Goal: Information Seeking & Learning: Learn about a topic

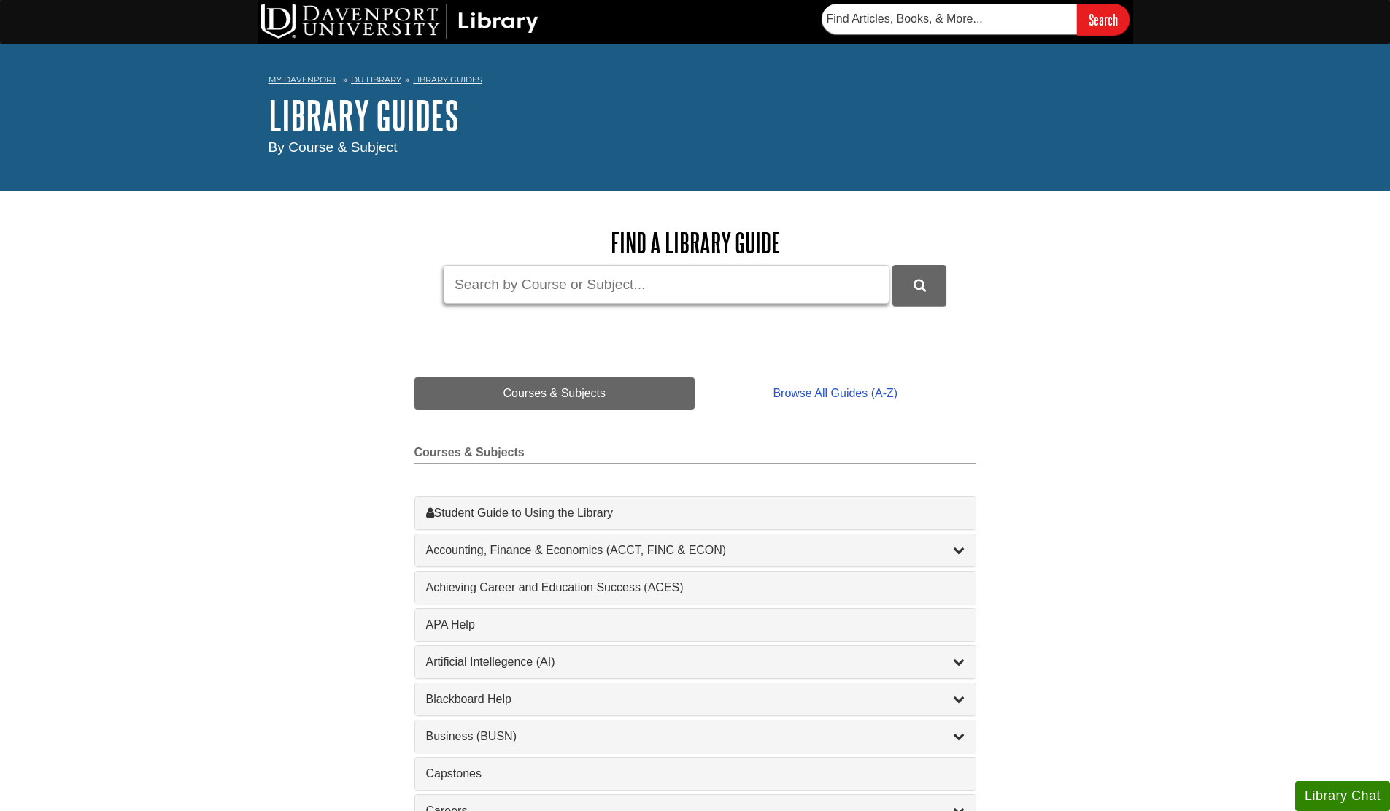
click at [517, 285] on input "Guide Search Terms" at bounding box center [667, 284] width 446 height 39
type input "ACES"
click at [893, 265] on button "DU Library Guides Search" at bounding box center [920, 285] width 54 height 40
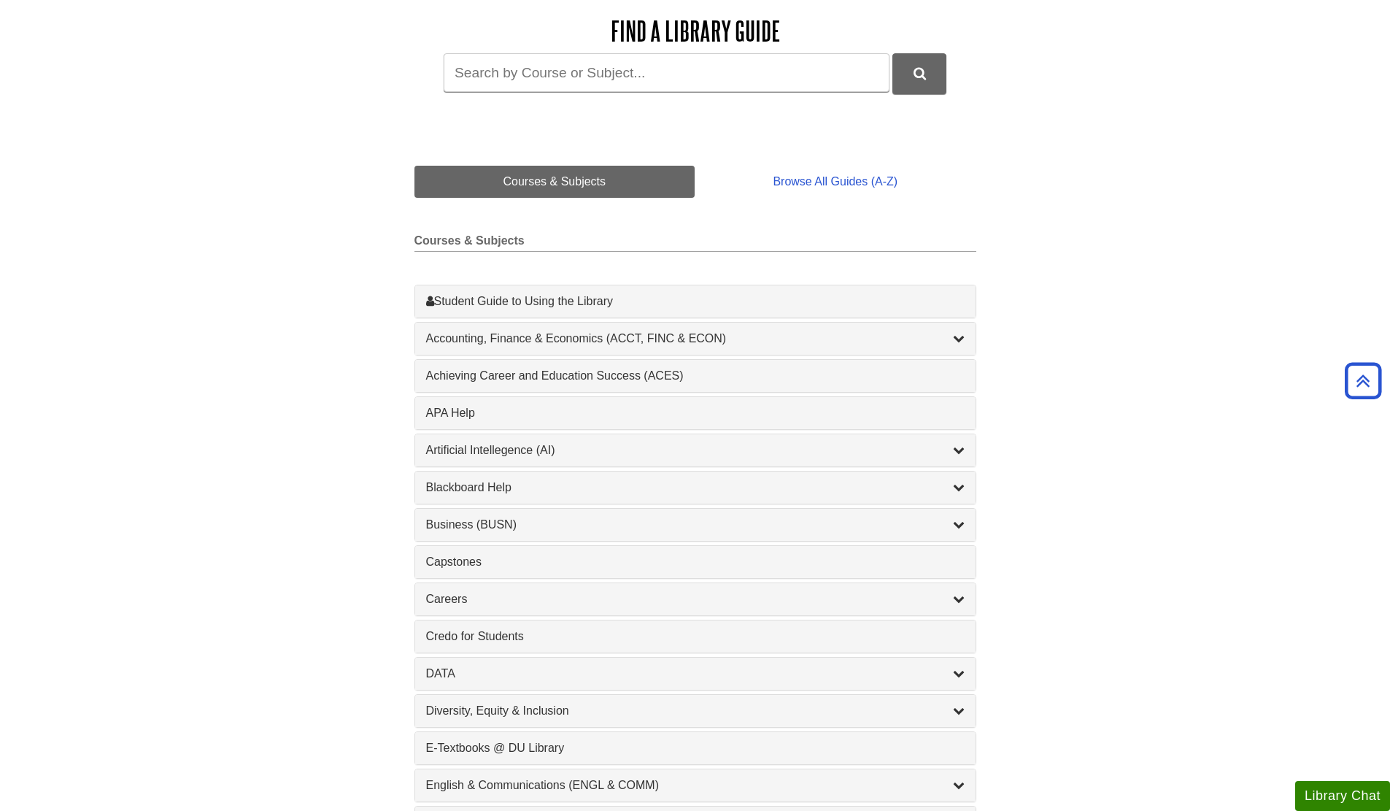
scroll to position [211, 0]
click at [504, 376] on div "Achieving Career and Education Success (ACES) , 1 guides" at bounding box center [695, 377] width 539 height 18
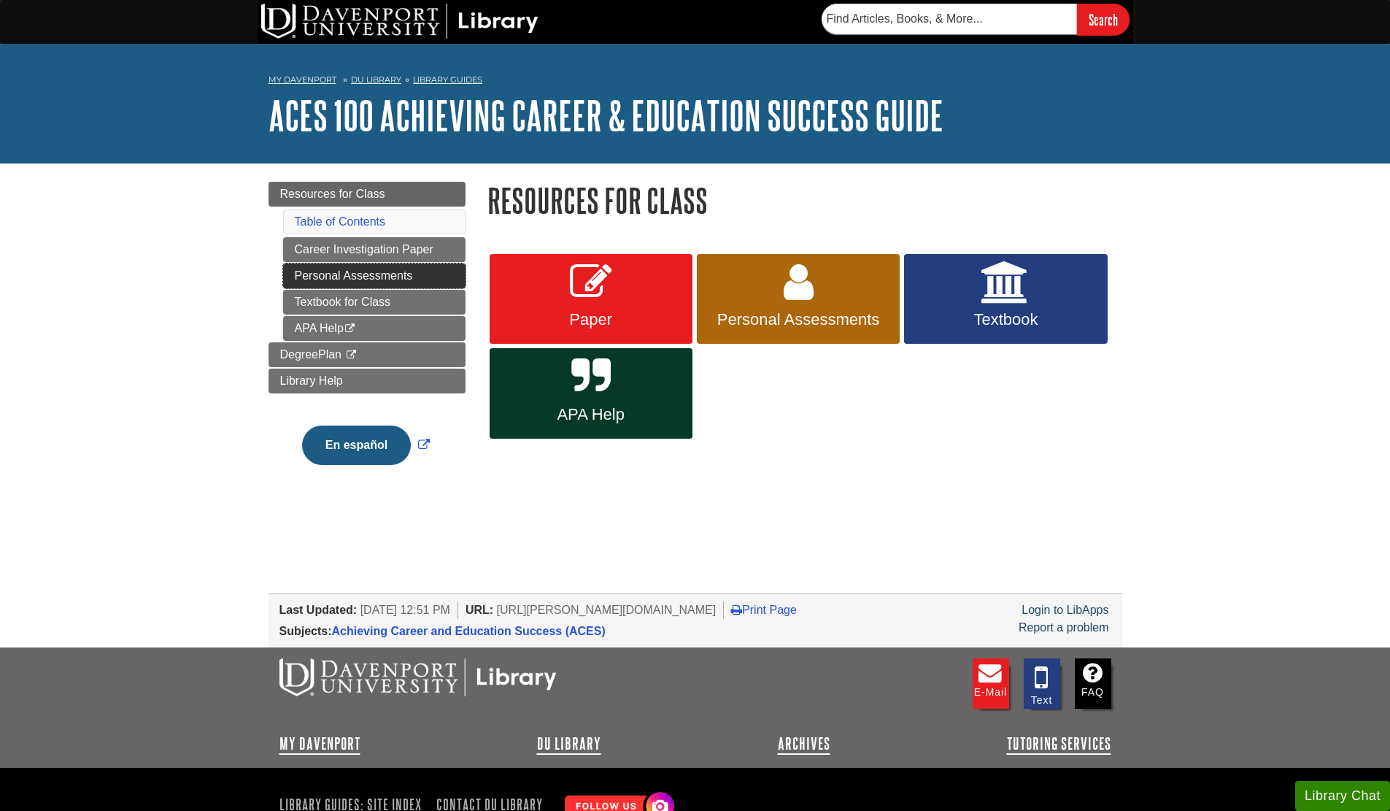
click at [398, 274] on link "Personal Assessments" at bounding box center [374, 275] width 182 height 25
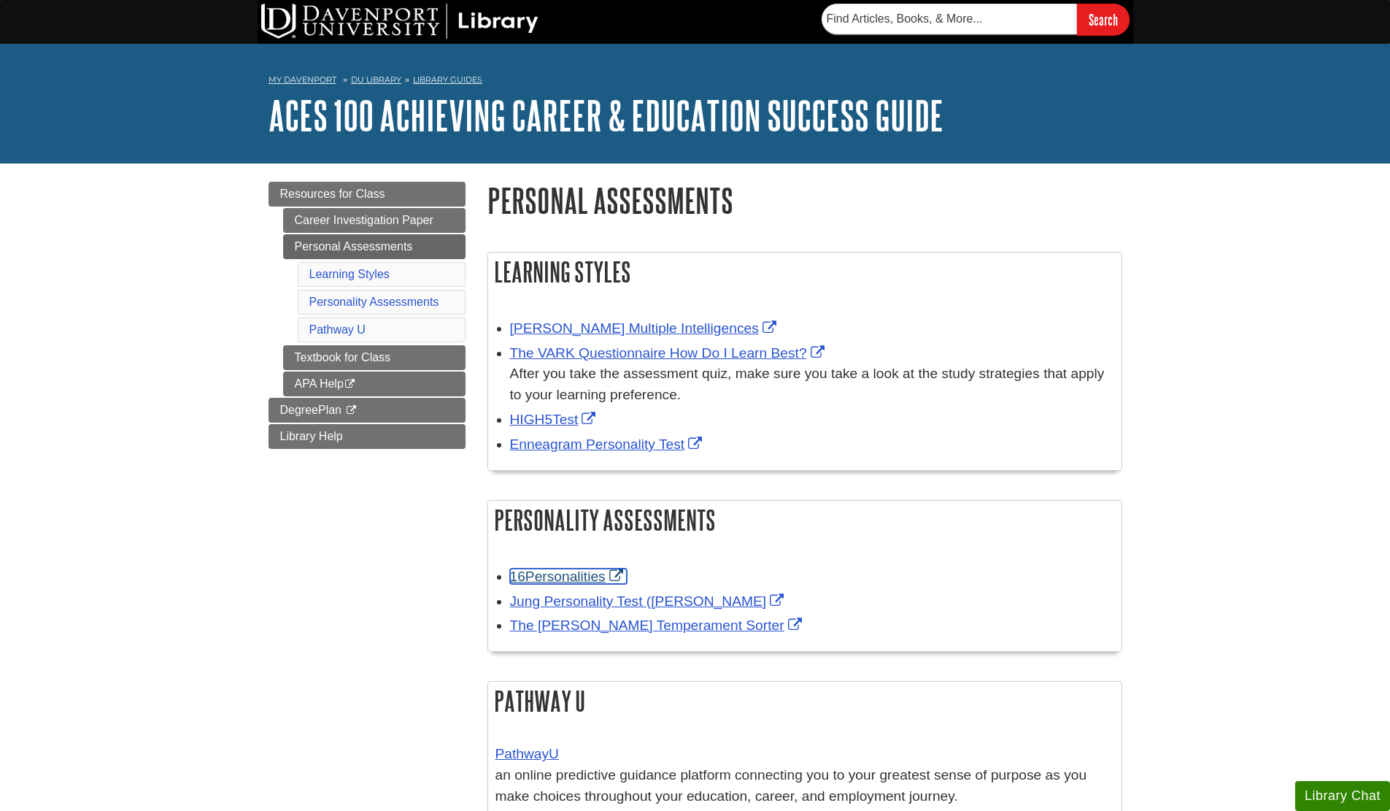
click at [579, 577] on link "16Personalities" at bounding box center [568, 576] width 117 height 15
